Goal: Task Accomplishment & Management: Contribute content

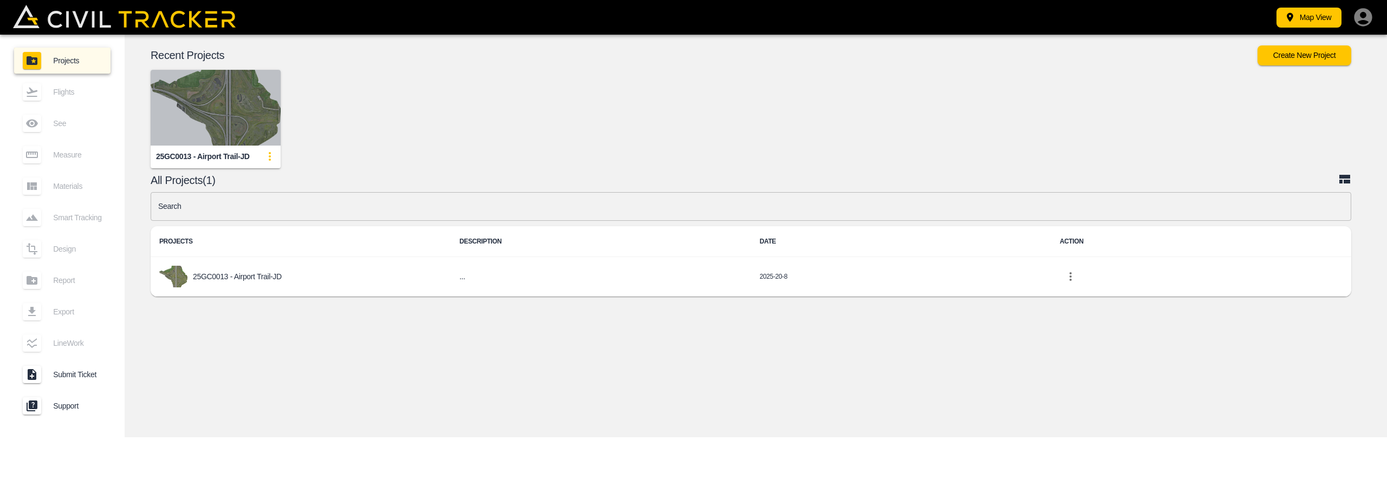
click at [182, 119] on img "button" at bounding box center [216, 108] width 130 height 76
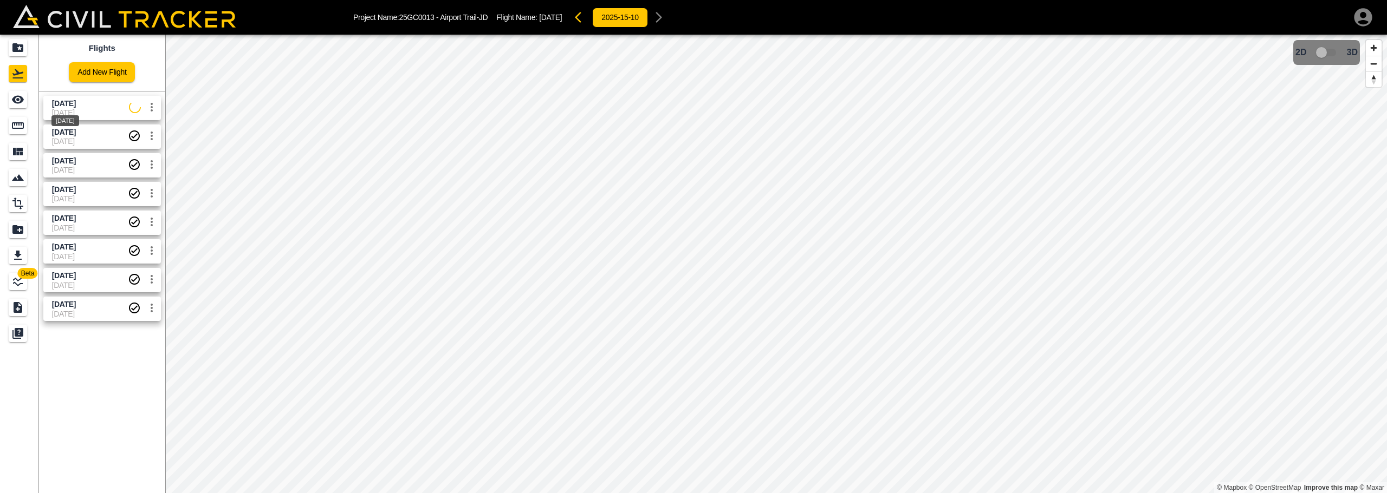
click at [72, 110] on div "[DATE]" at bounding box center [65, 117] width 30 height 19
click at [76, 132] on span "[DATE]" at bounding box center [64, 132] width 24 height 9
click at [149, 105] on icon "settings" at bounding box center [151, 107] width 13 height 13
click at [71, 97] on div at bounding box center [693, 246] width 1387 height 493
click at [67, 309] on div "[DATE]" at bounding box center [66, 318] width 30 height 19
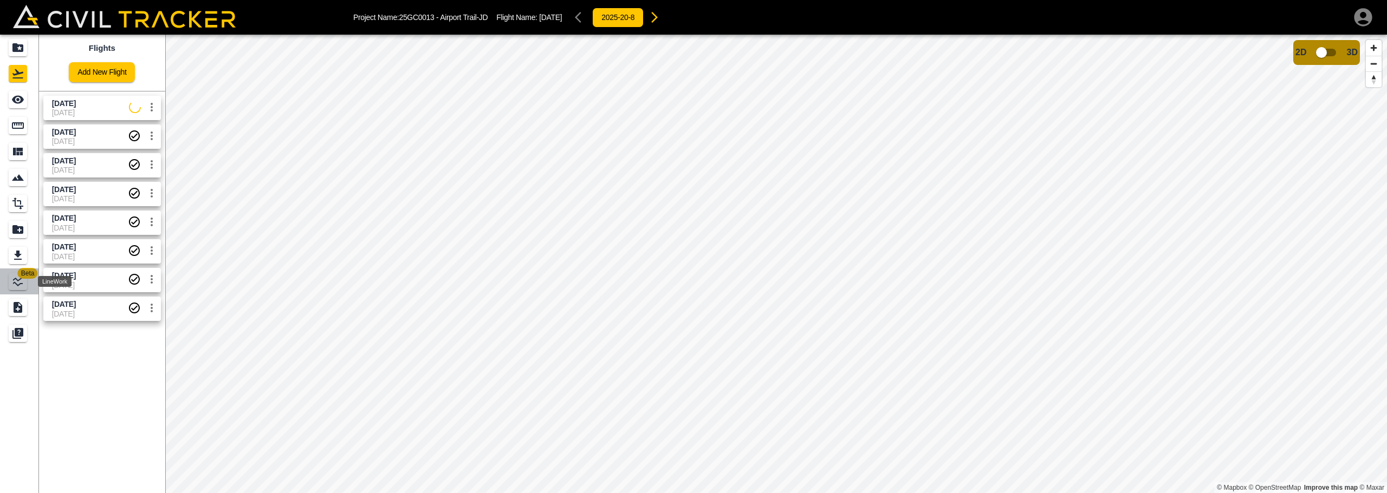
click at [16, 279] on icon "LineWork" at bounding box center [18, 282] width 10 height 10
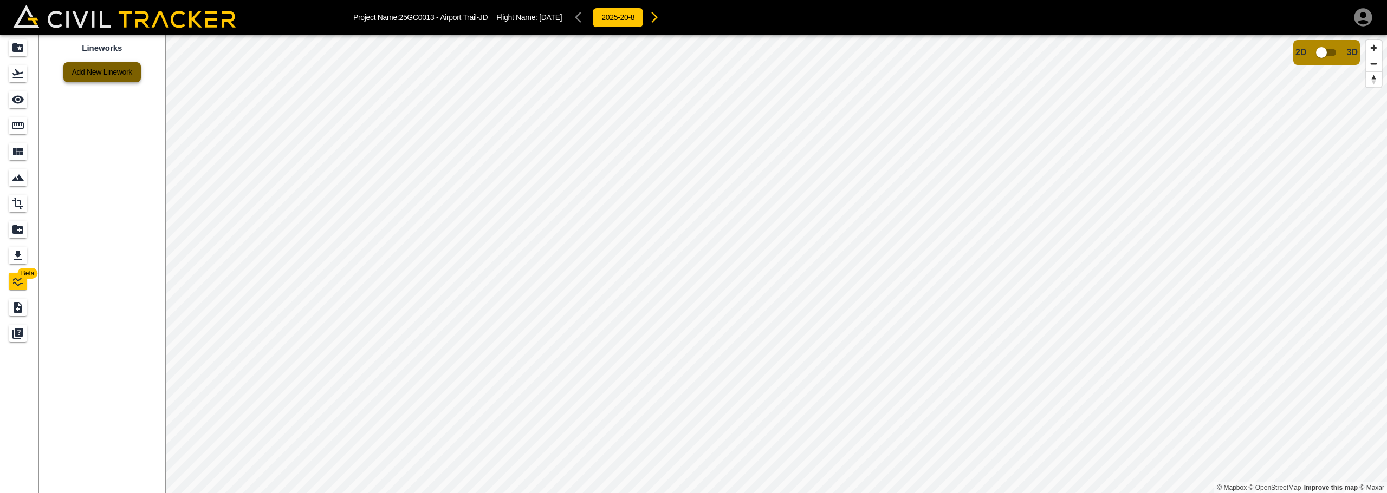
click at [107, 77] on link "Add New Linework" at bounding box center [101, 72] width 77 height 20
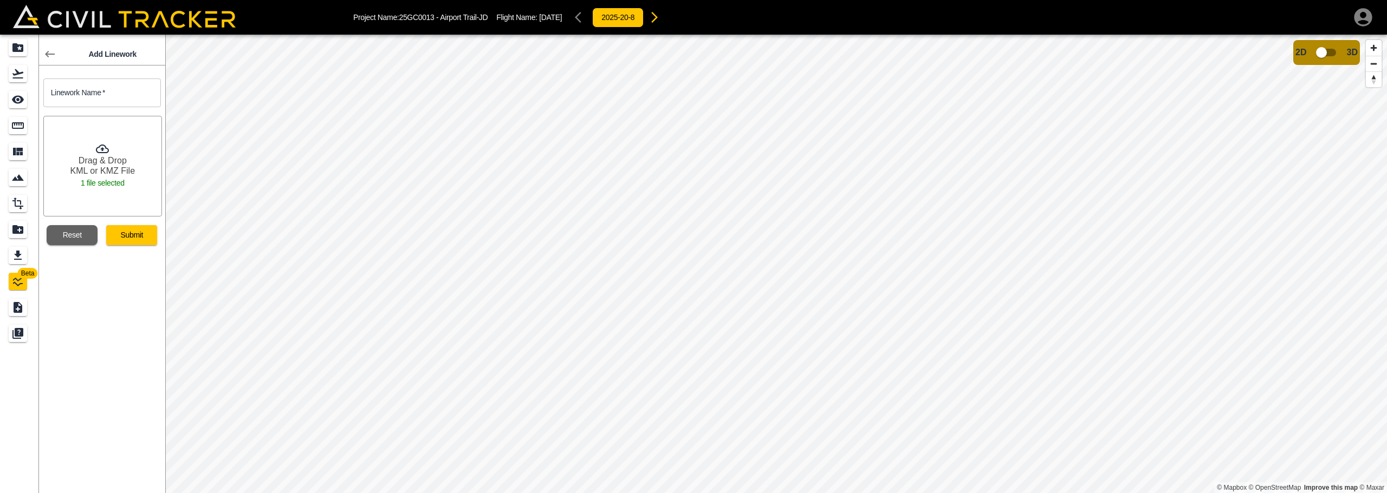
click at [119, 101] on input "text" at bounding box center [102, 93] width 118 height 29
type input "DESIGN"
click at [115, 234] on button "Submit" at bounding box center [131, 235] width 51 height 20
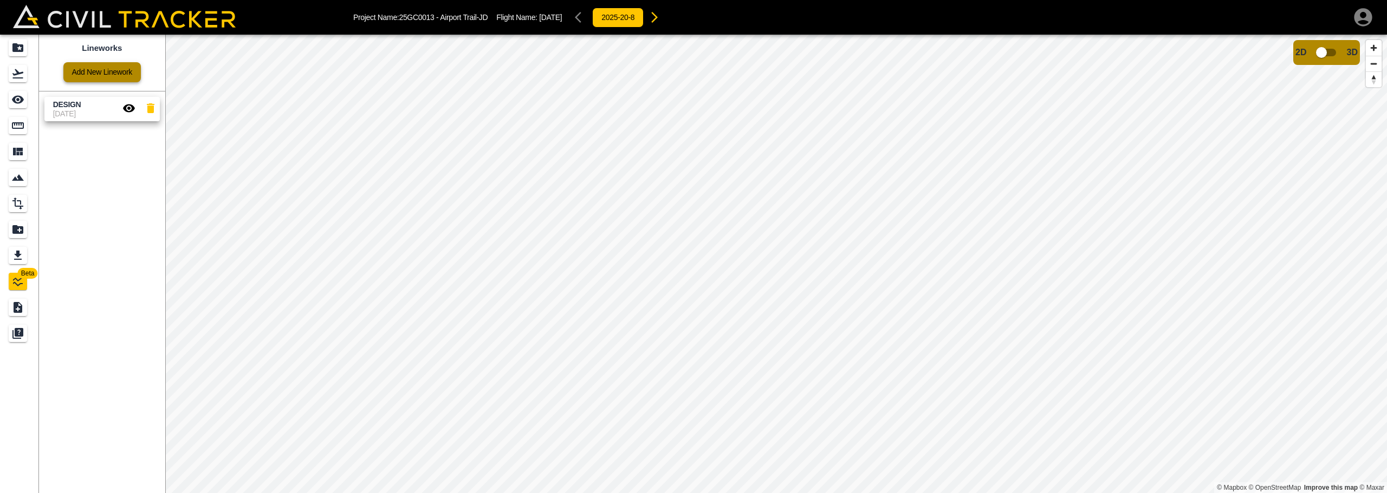
click at [109, 66] on link "Add New Linework" at bounding box center [101, 72] width 77 height 20
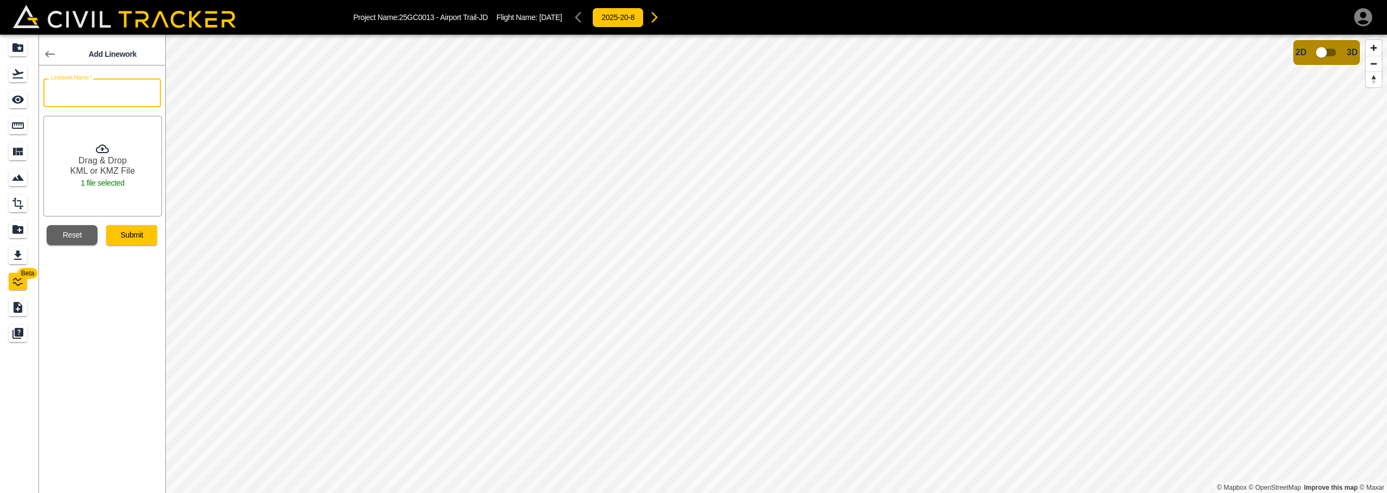
click at [104, 88] on input "text" at bounding box center [102, 93] width 118 height 29
type input "Alignment"
click at [134, 233] on button "Submit" at bounding box center [131, 235] width 51 height 20
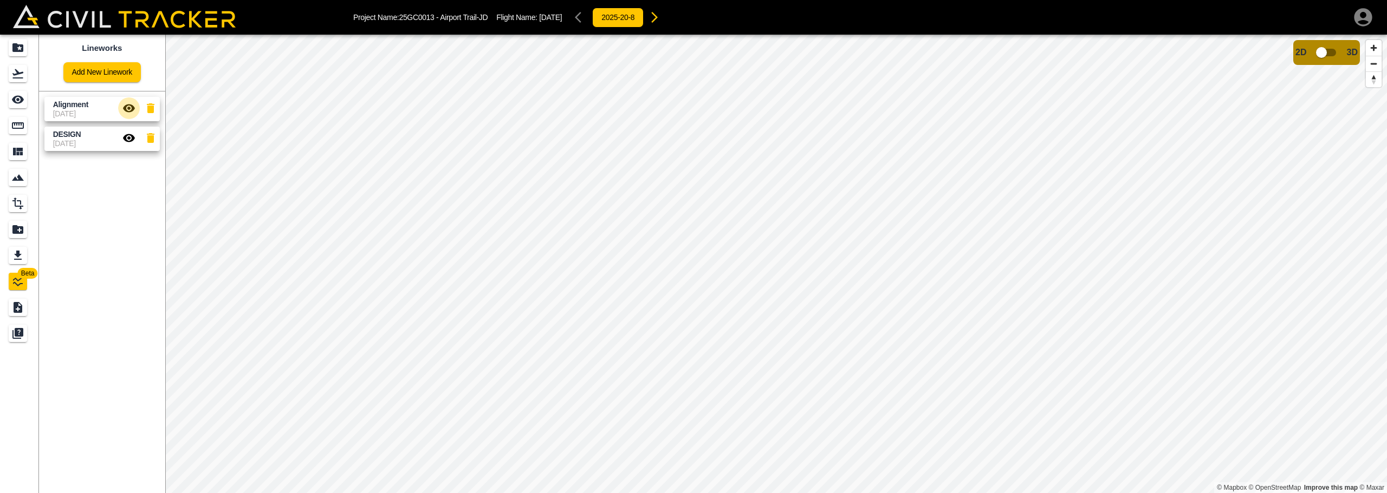
click at [132, 104] on icon "button" at bounding box center [128, 108] width 13 height 13
click at [16, 96] on icon "See" at bounding box center [17, 99] width 13 height 13
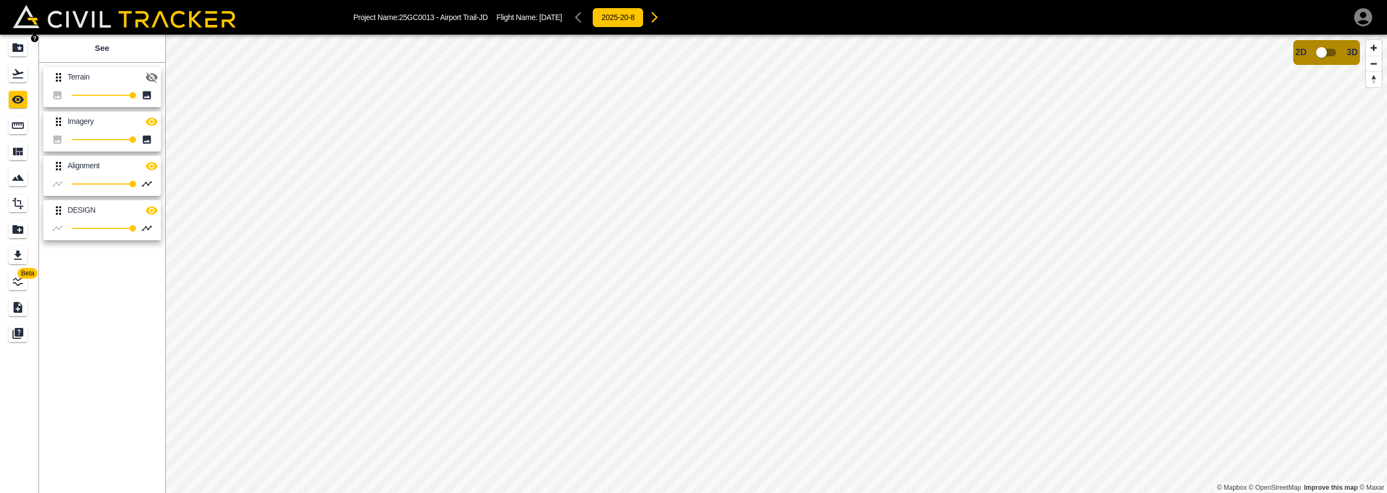
click at [17, 55] on div "Projects" at bounding box center [18, 47] width 18 height 17
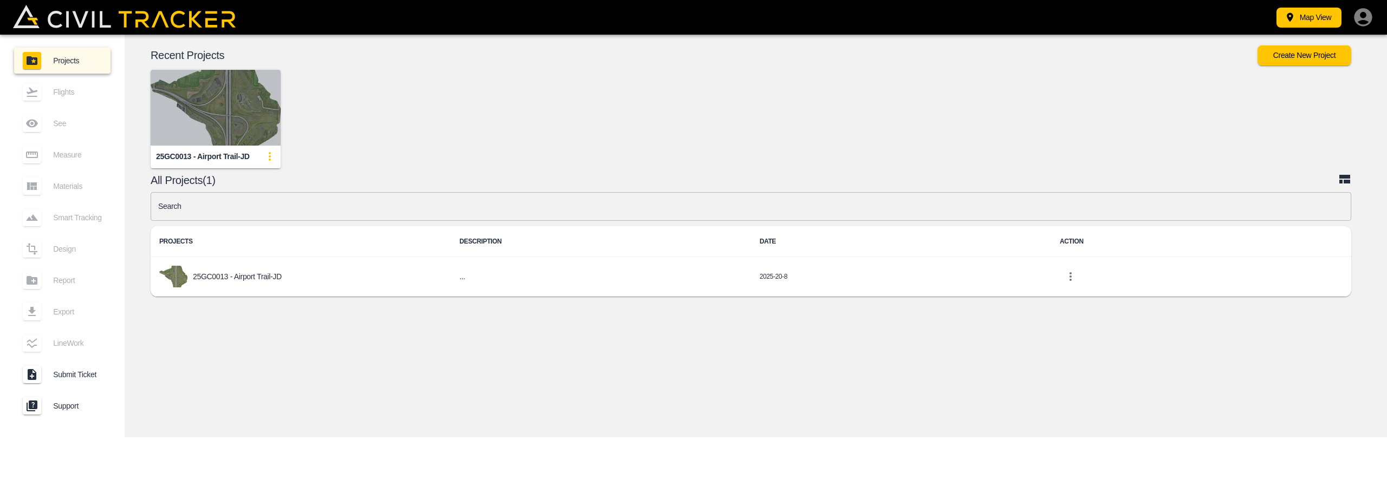
click at [194, 120] on img "button" at bounding box center [216, 108] width 130 height 76
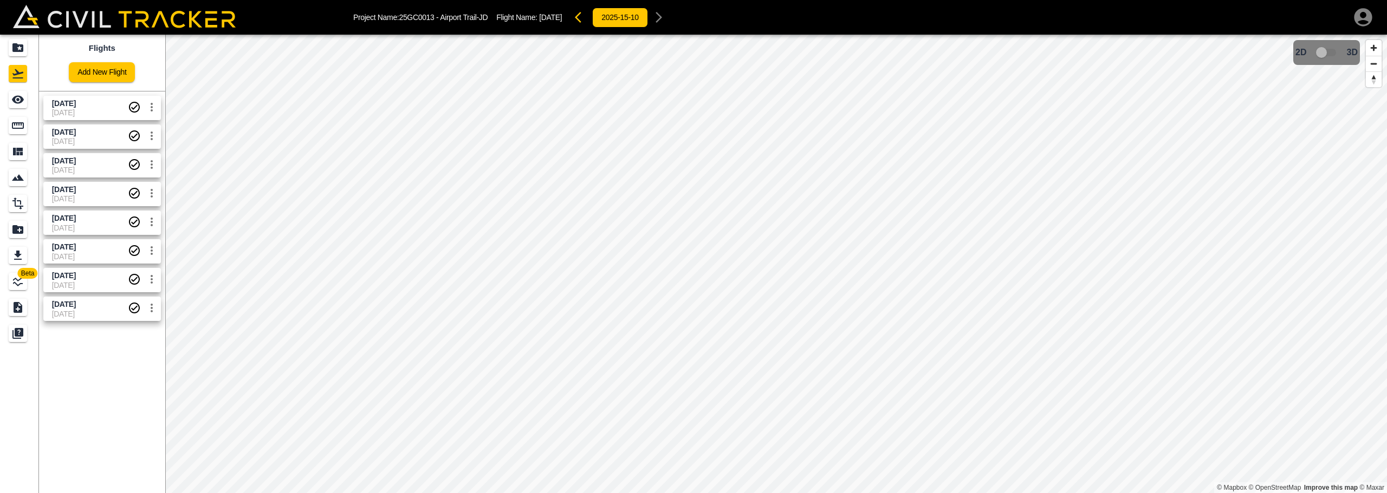
click at [93, 109] on span "[DATE]" at bounding box center [90, 112] width 76 height 9
click at [155, 101] on icon "settings" at bounding box center [151, 107] width 13 height 13
click at [155, 101] on div at bounding box center [693, 246] width 1387 height 493
click at [15, 101] on icon "See" at bounding box center [18, 100] width 12 height 8
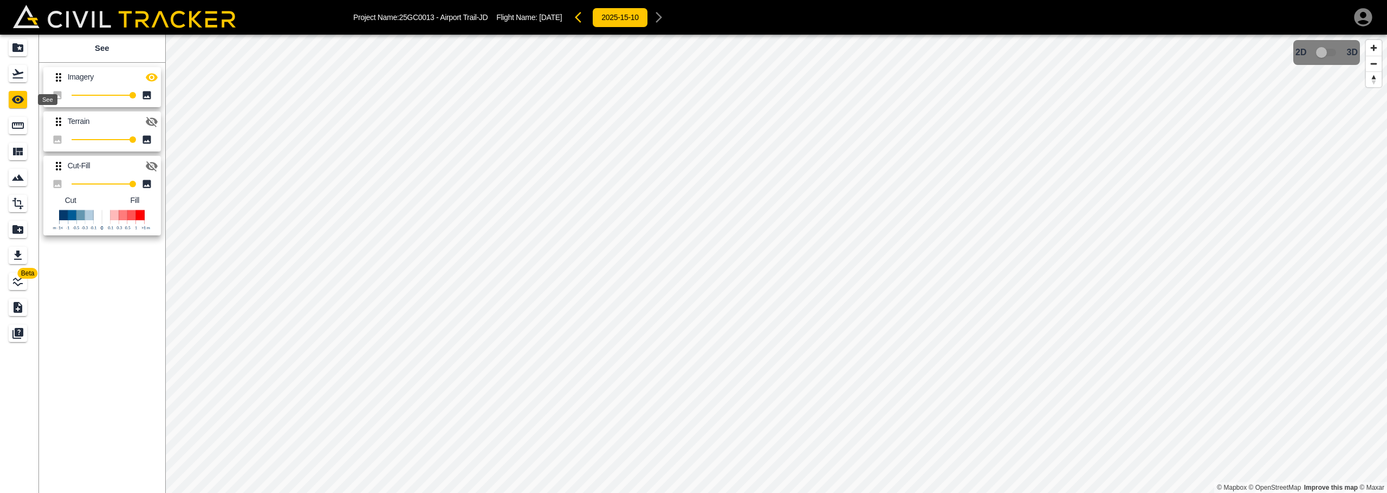
click at [15, 101] on icon "See" at bounding box center [18, 100] width 12 height 8
click at [154, 74] on icon "button" at bounding box center [152, 77] width 12 height 8
click at [154, 74] on icon "button" at bounding box center [152, 78] width 12 height 10
click at [154, 74] on icon "button" at bounding box center [152, 77] width 12 height 8
click at [154, 74] on icon "button" at bounding box center [152, 78] width 12 height 10
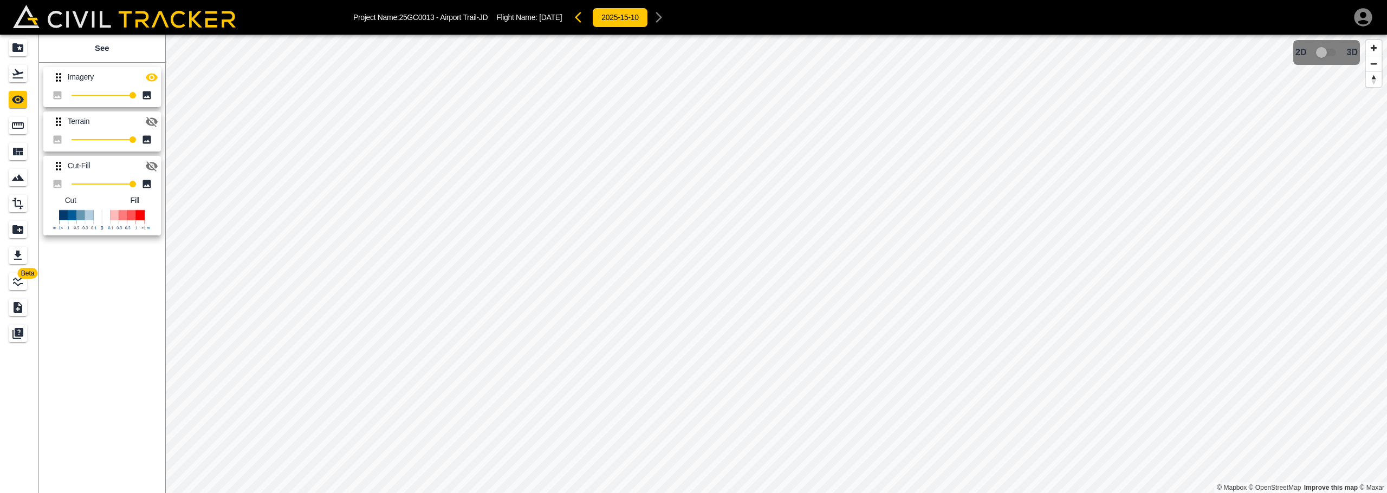
click at [154, 74] on icon "button" at bounding box center [152, 77] width 12 height 8
click at [154, 74] on icon "button" at bounding box center [152, 78] width 12 height 10
click at [154, 74] on icon "button" at bounding box center [152, 77] width 12 height 8
click at [149, 165] on icon "button" at bounding box center [151, 166] width 13 height 13
click at [14, 78] on icon "Flights" at bounding box center [17, 73] width 11 height 9
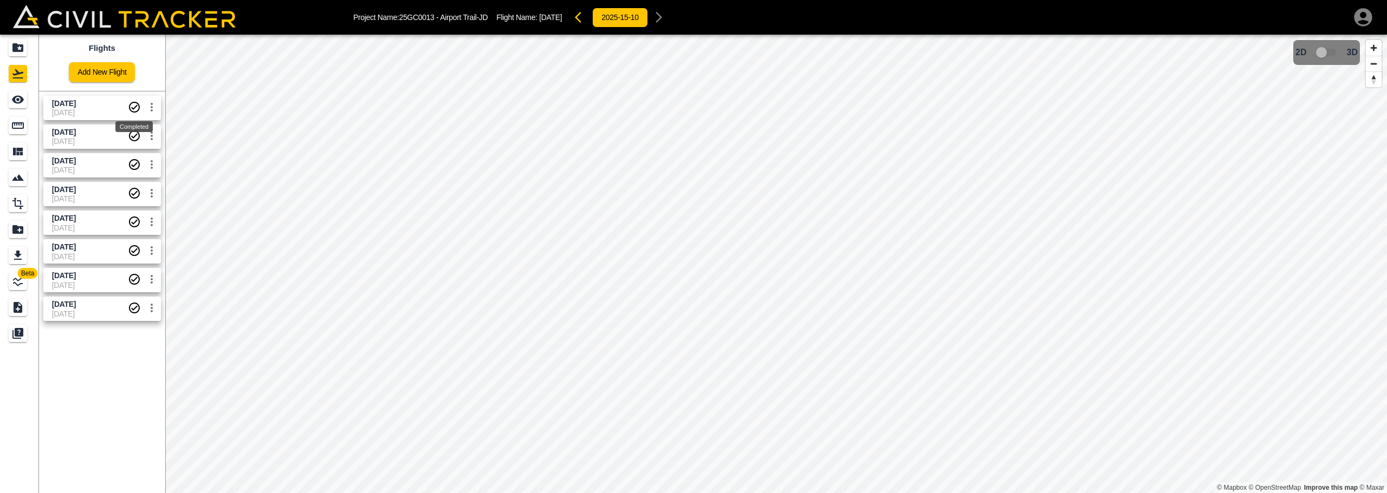
click at [135, 106] on icon "Completed" at bounding box center [134, 107] width 13 height 13
click at [79, 142] on div "[DATE]" at bounding box center [65, 145] width 30 height 19
click at [76, 162] on span "[DATE]" at bounding box center [64, 161] width 24 height 9
click at [76, 218] on span "[DATE]" at bounding box center [64, 218] width 24 height 9
click at [100, 286] on span "[DATE]" at bounding box center [90, 285] width 76 height 9
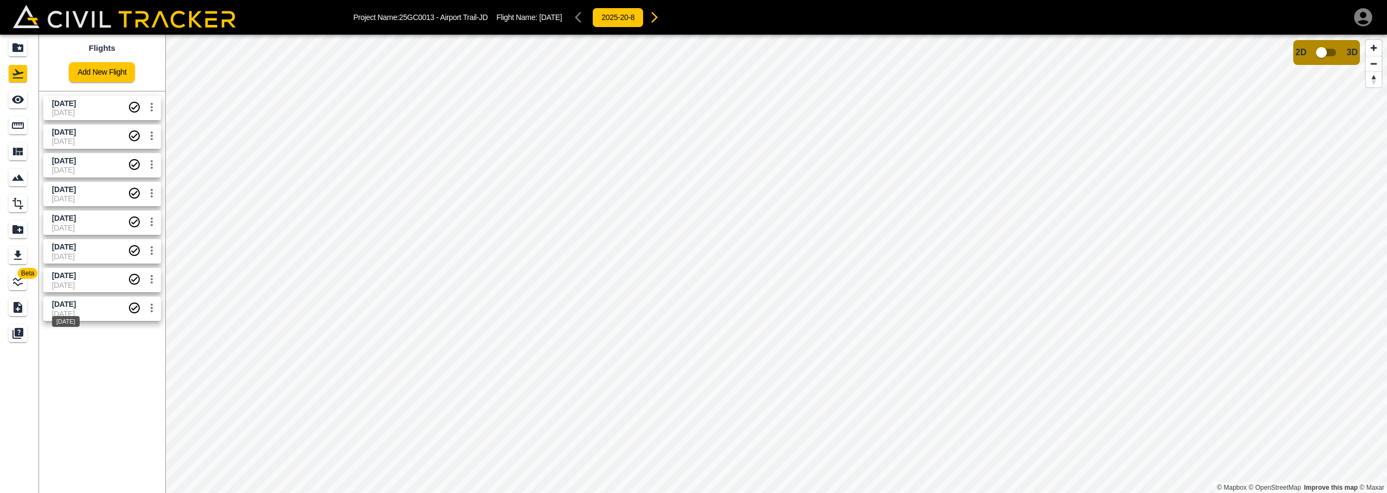
click at [81, 309] on div "[DATE]" at bounding box center [66, 318] width 30 height 19
click at [76, 278] on span "[DATE]" at bounding box center [64, 275] width 24 height 9
click at [76, 303] on span "[DATE]" at bounding box center [64, 304] width 24 height 9
click at [85, 288] on span "[DATE]" at bounding box center [90, 285] width 76 height 9
click at [85, 252] on span "[DATE]" at bounding box center [90, 256] width 76 height 9
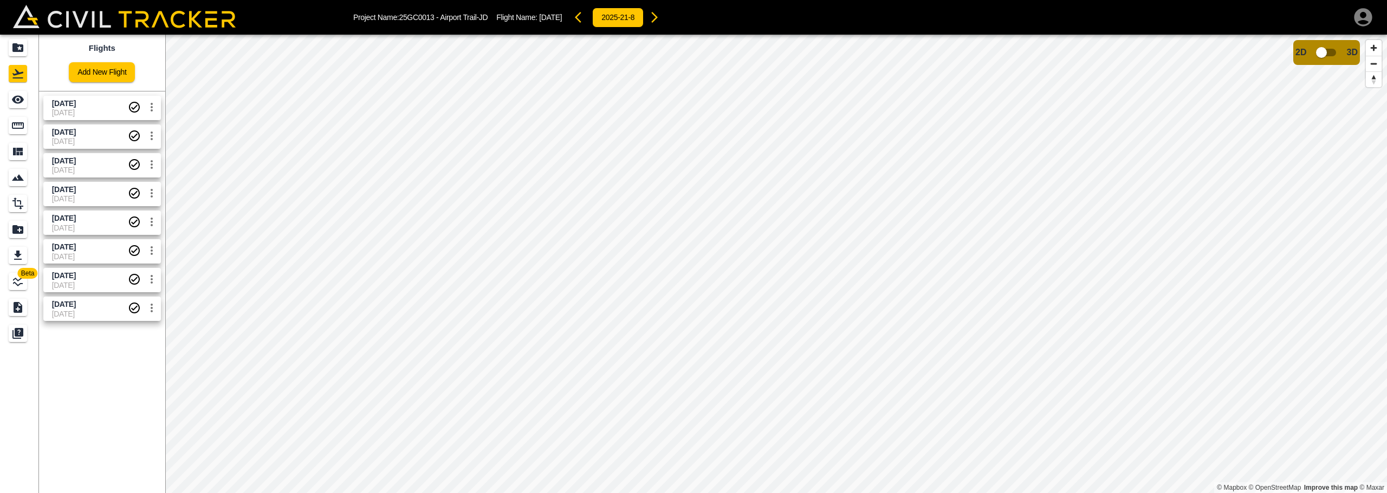
click at [89, 224] on span "[DATE]" at bounding box center [90, 228] width 76 height 9
click at [76, 246] on span "[DATE]" at bounding box center [64, 247] width 24 height 9
click at [88, 225] on span "[DATE]" at bounding box center [90, 228] width 76 height 9
click at [92, 196] on span "[DATE]" at bounding box center [90, 198] width 76 height 9
click at [76, 164] on span "[DATE]" at bounding box center [64, 161] width 24 height 9
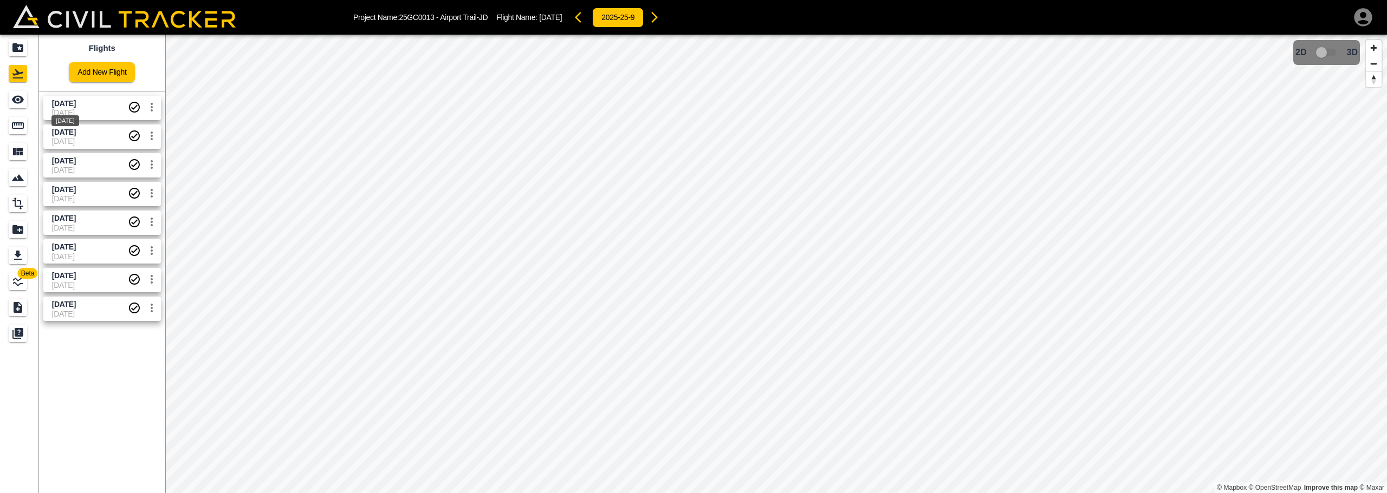
click at [76, 107] on span "[DATE]" at bounding box center [64, 103] width 24 height 9
click at [96, 138] on span "[DATE]" at bounding box center [90, 141] width 76 height 9
click at [66, 133] on span "[DATE]" at bounding box center [64, 132] width 24 height 9
click at [80, 170] on div "[DATE]" at bounding box center [65, 174] width 30 height 19
click at [20, 100] on icon "See" at bounding box center [17, 99] width 13 height 13
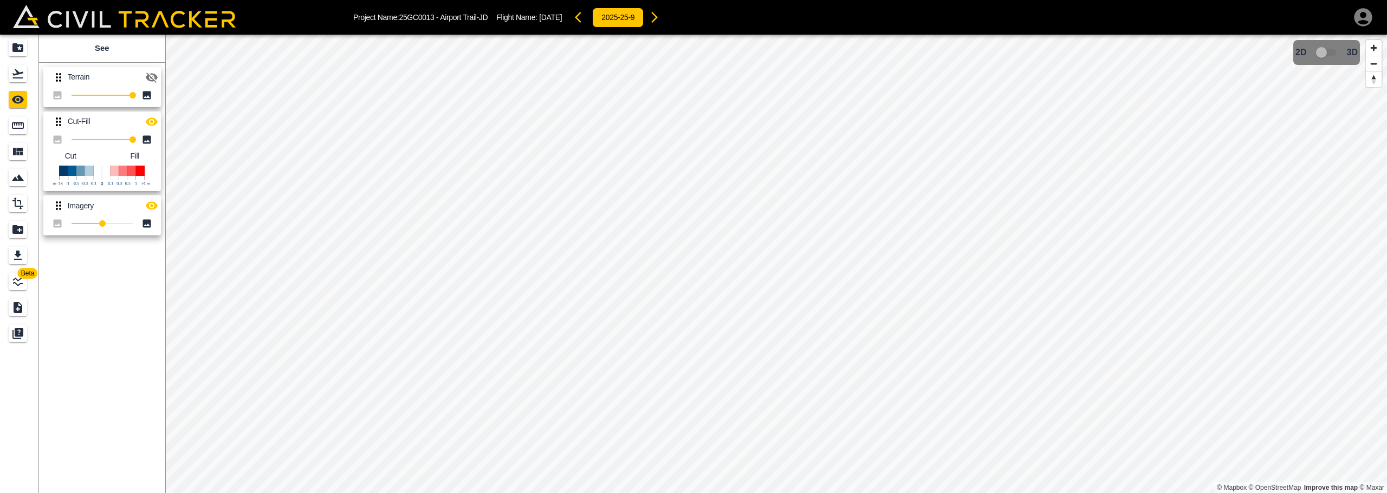
click at [155, 125] on icon "button" at bounding box center [152, 122] width 12 height 8
click at [154, 75] on icon "button" at bounding box center [152, 78] width 12 height 10
click at [154, 75] on icon "button" at bounding box center [152, 77] width 12 height 8
type input "100"
click at [196, 229] on div "Beta See Terrain 100 Cut-Fill 100 Cut Fill Imagery 100 © Mapbox © OpenStreetMap…" at bounding box center [693, 264] width 1387 height 459
